Goal: Task Accomplishment & Management: Manage account settings

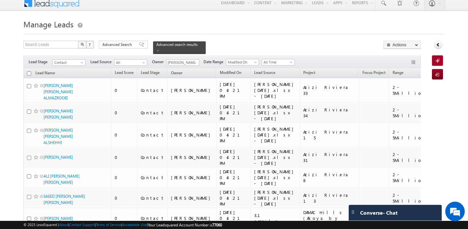
click at [28, 72] on input "checkbox" at bounding box center [29, 73] width 4 height 4
checkbox input "true"
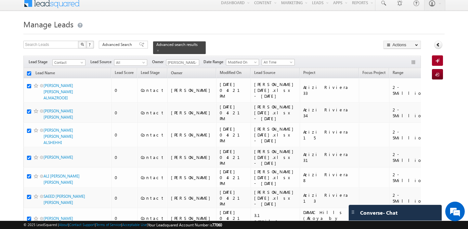
checkbox input "true"
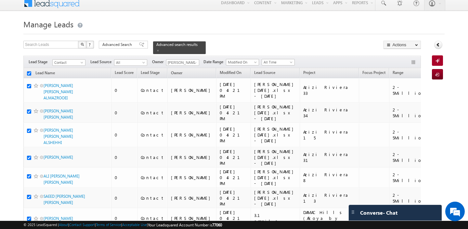
checkbox input "true"
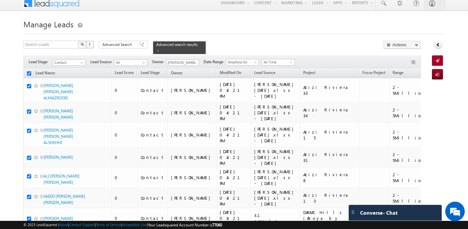
checkbox input "true"
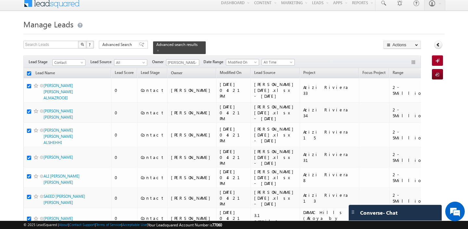
checkbox input "true"
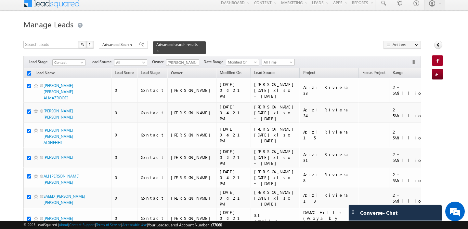
checkbox input "true"
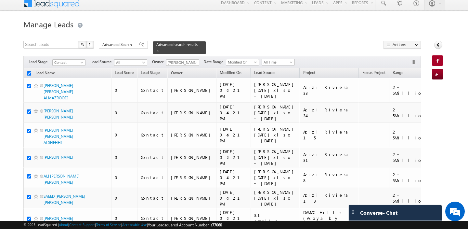
checkbox input "true"
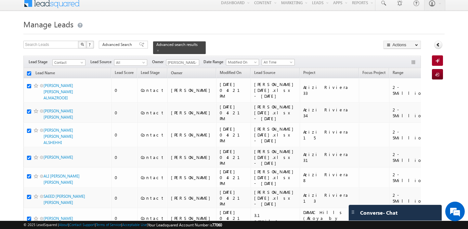
checkbox input "true"
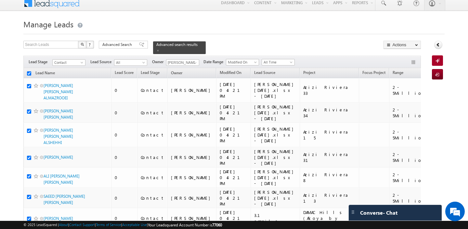
checkbox input "true"
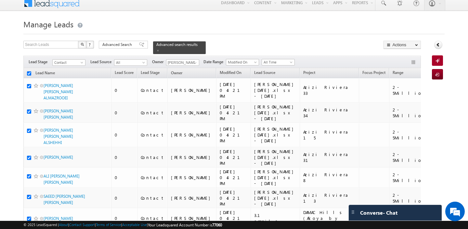
checkbox input "true"
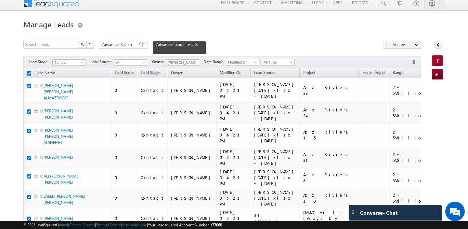
checkbox input "true"
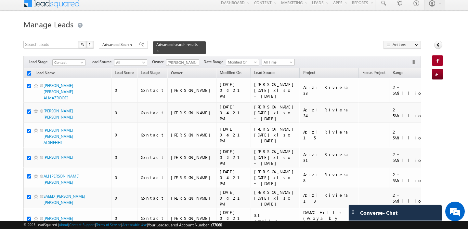
checkbox input "true"
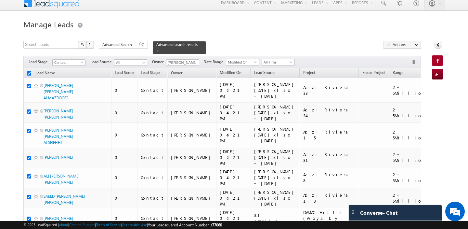
checkbox input "true"
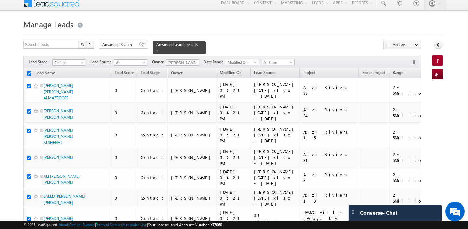
checkbox input "true"
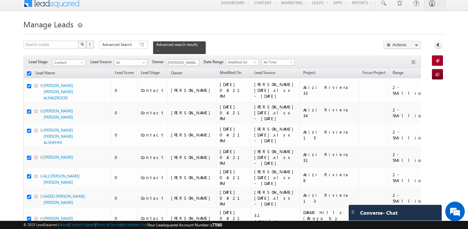
checkbox input "true"
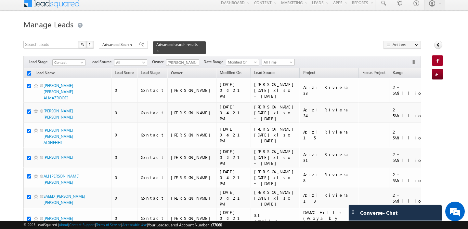
checkbox input "true"
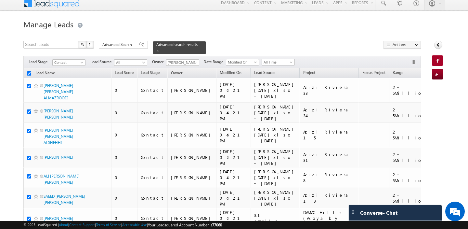
checkbox input "true"
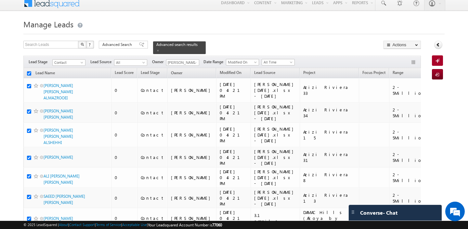
checkbox input "true"
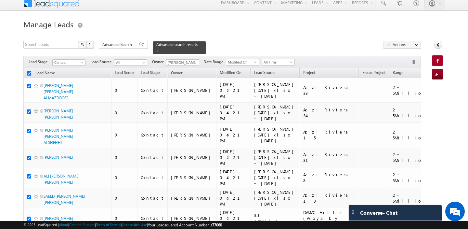
checkbox input "true"
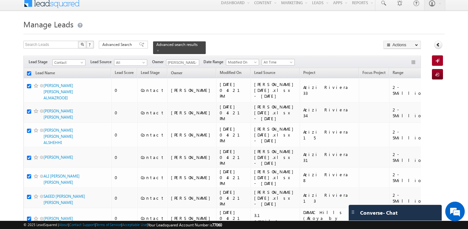
checkbox input "true"
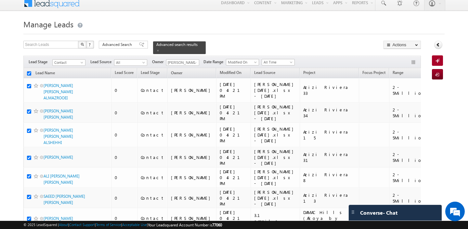
checkbox input "true"
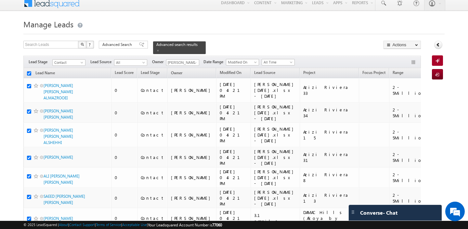
checkbox input "true"
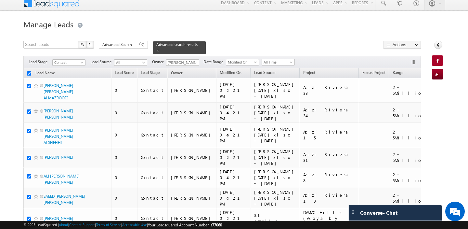
checkbox input "true"
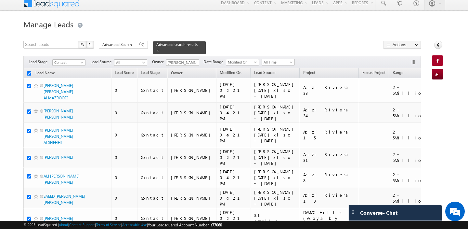
checkbox input "true"
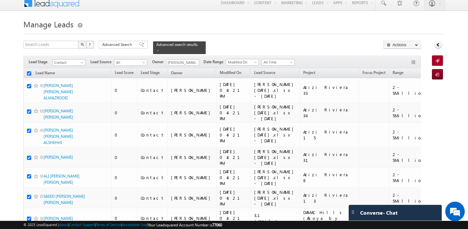
checkbox input "true"
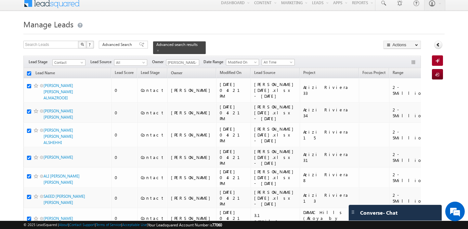
checkbox input "true"
click at [197, 63] on span at bounding box center [195, 62] width 5 height 5
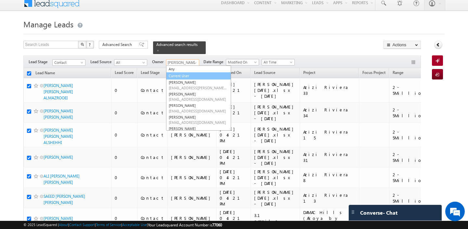
click at [188, 76] on link "Current User" at bounding box center [198, 75] width 65 height 7
type input "Current User"
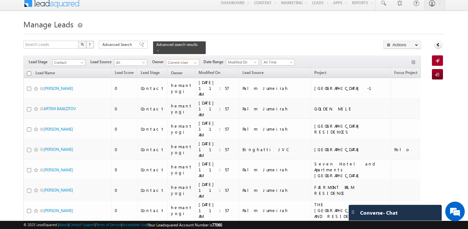
click at [30, 74] on input "checkbox" at bounding box center [29, 73] width 4 height 4
checkbox input "true"
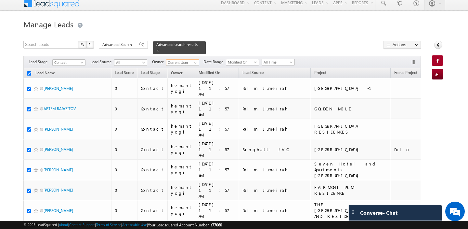
checkbox input "true"
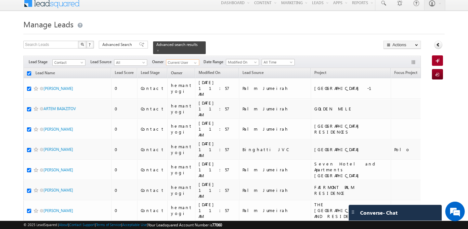
checkbox input "true"
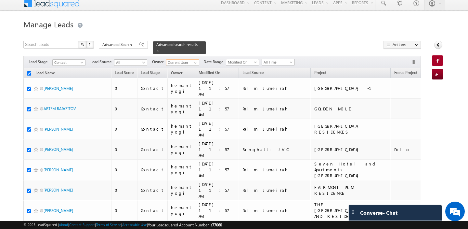
checkbox input "true"
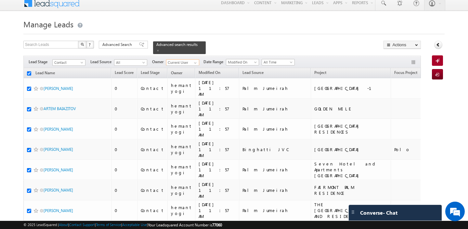
checkbox input "true"
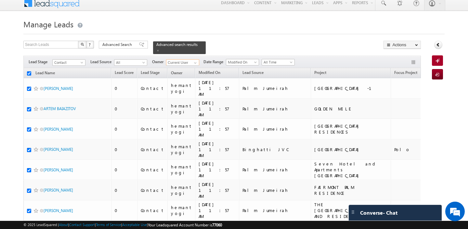
checkbox input "true"
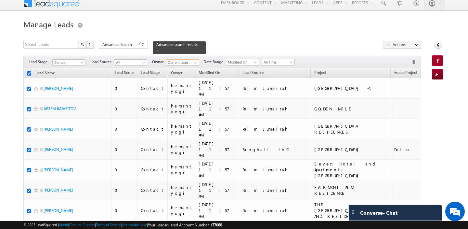
checkbox input "true"
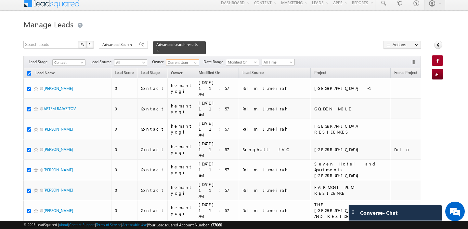
checkbox input "true"
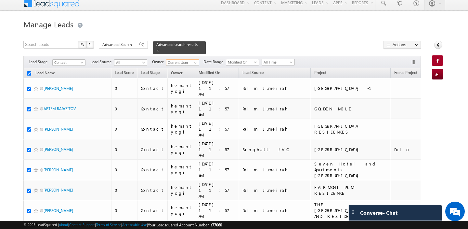
checkbox input "true"
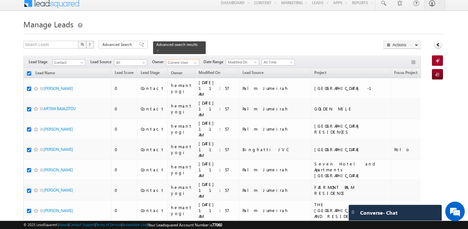
checkbox input "true"
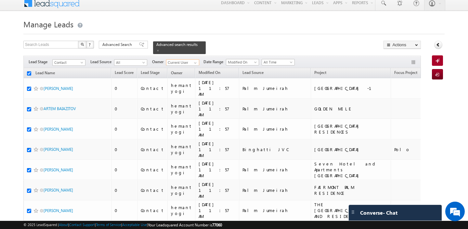
checkbox input "true"
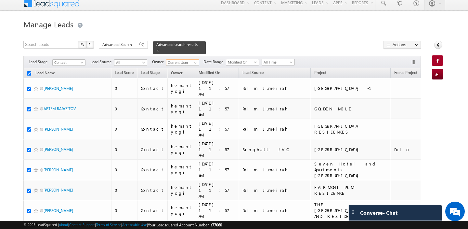
checkbox input "true"
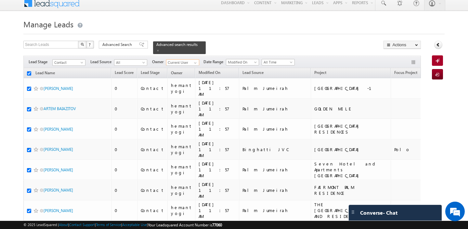
checkbox input "true"
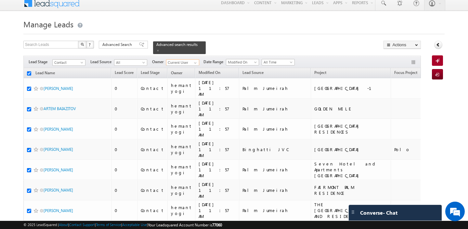
checkbox input "true"
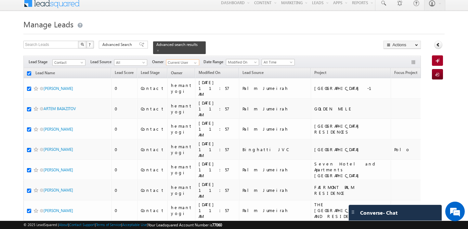
checkbox input "true"
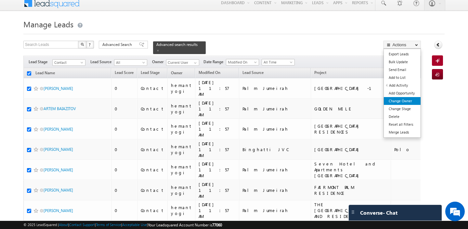
click at [402, 98] on link "Change Owner" at bounding box center [402, 101] width 37 height 8
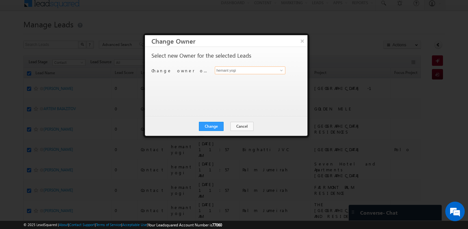
click at [248, 71] on input "hemant yogi" at bounding box center [250, 70] width 71 height 8
click at [241, 80] on link "[PERSON_NAME] [PERSON_NAME][EMAIL_ADDRESS][DOMAIN_NAME]" at bounding box center [250, 80] width 71 height 12
click at [215, 124] on button "Change" at bounding box center [211, 126] width 25 height 9
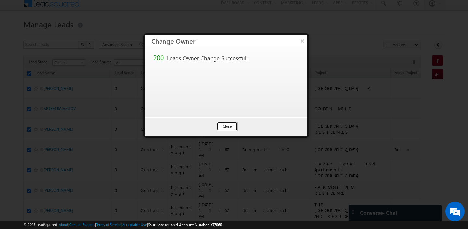
click at [231, 125] on button "Close" at bounding box center [227, 126] width 21 height 9
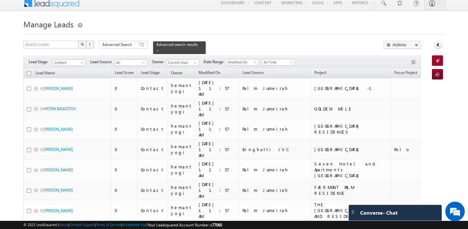
click at [29, 68] on th "Lead Name" at bounding box center [67, 73] width 88 height 10
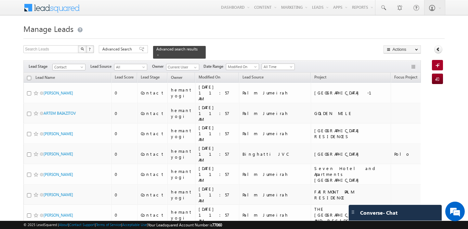
click at [29, 77] on input "checkbox" at bounding box center [29, 78] width 4 height 4
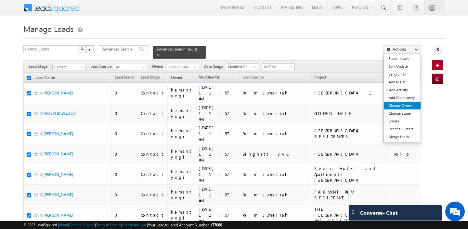
click at [406, 105] on link "Change Owner" at bounding box center [402, 105] width 37 height 8
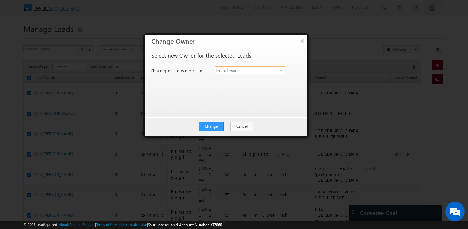
click at [227, 68] on input "hemant yogi" at bounding box center [250, 70] width 71 height 8
click at [244, 82] on span "[PERSON_NAME][EMAIL_ADDRESS][PERSON_NAME][DOMAIN_NAME]" at bounding box center [246, 82] width 59 height 5
click at [213, 126] on button "Change" at bounding box center [211, 126] width 25 height 9
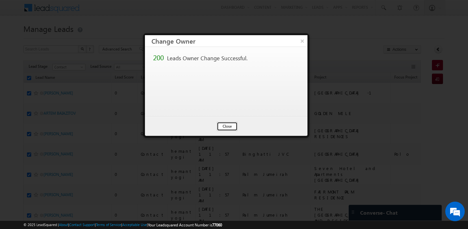
click at [223, 125] on button "Close" at bounding box center [227, 126] width 21 height 9
